Goal: Task Accomplishment & Management: Manage account settings

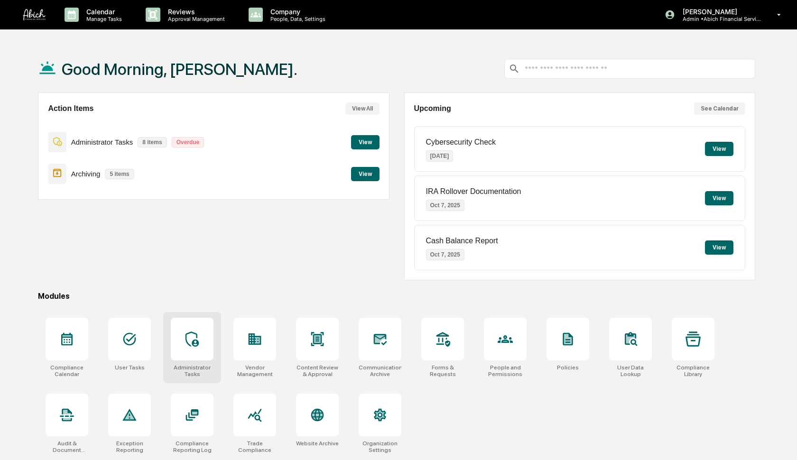
click at [193, 333] on icon at bounding box center [191, 338] width 13 height 15
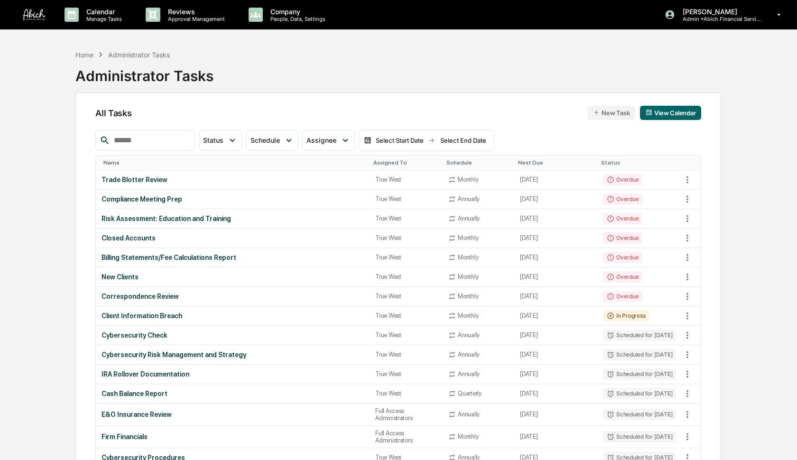
click at [174, 142] on input "text" at bounding box center [150, 140] width 81 height 12
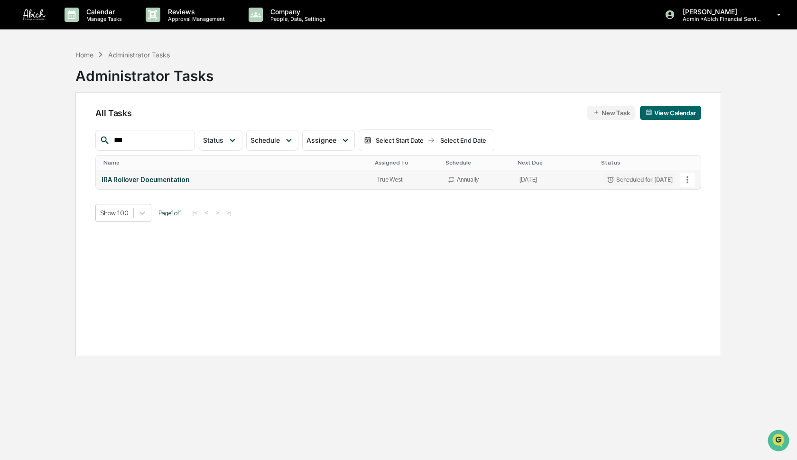
type input "***"
click at [689, 179] on icon at bounding box center [687, 179] width 10 height 10
click at [698, 234] on li "Delete Task" at bounding box center [719, 231] width 76 height 18
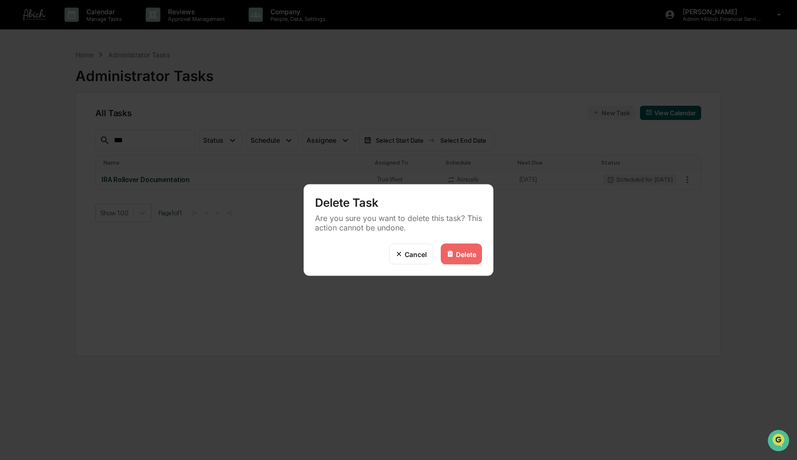
click at [459, 254] on div "Delete" at bounding box center [466, 254] width 20 height 8
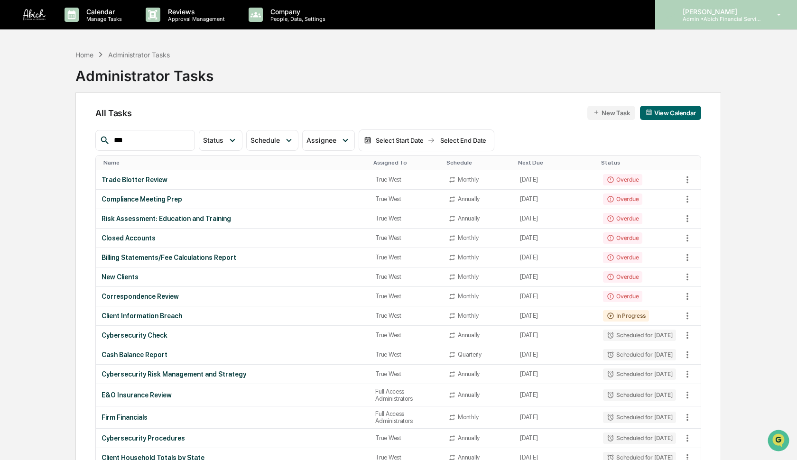
click at [725, 17] on p "Admin • Abich Financial Services" at bounding box center [719, 19] width 88 height 7
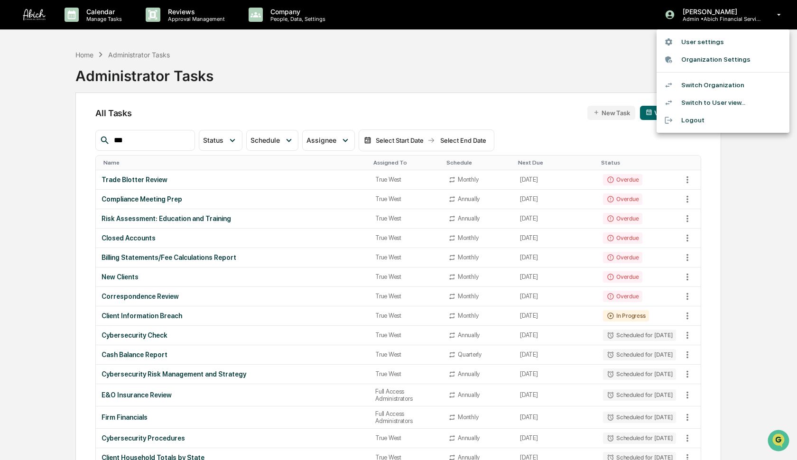
click at [709, 87] on li "Switch Organization" at bounding box center [722, 85] width 133 height 18
